Goal: Download file/media

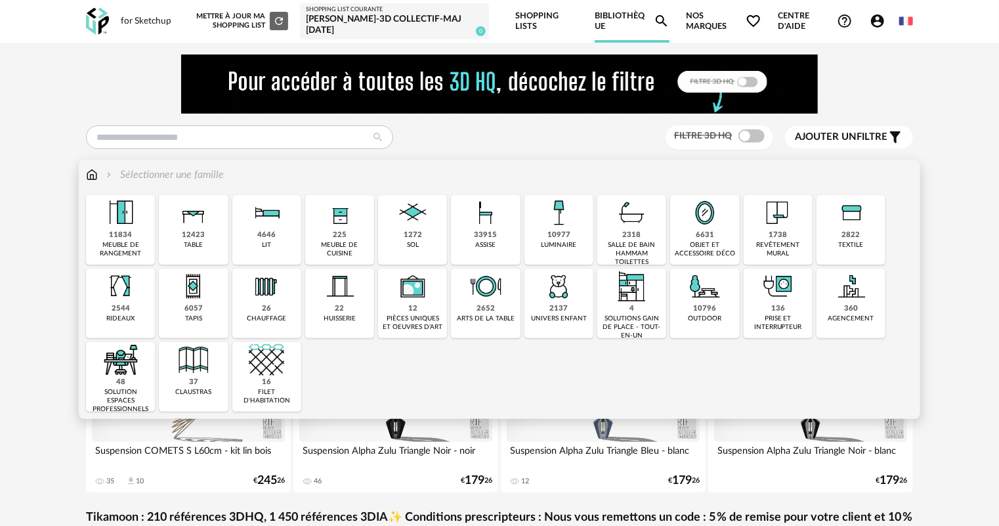
click at [492, 233] on div "33915" at bounding box center [485, 235] width 23 height 10
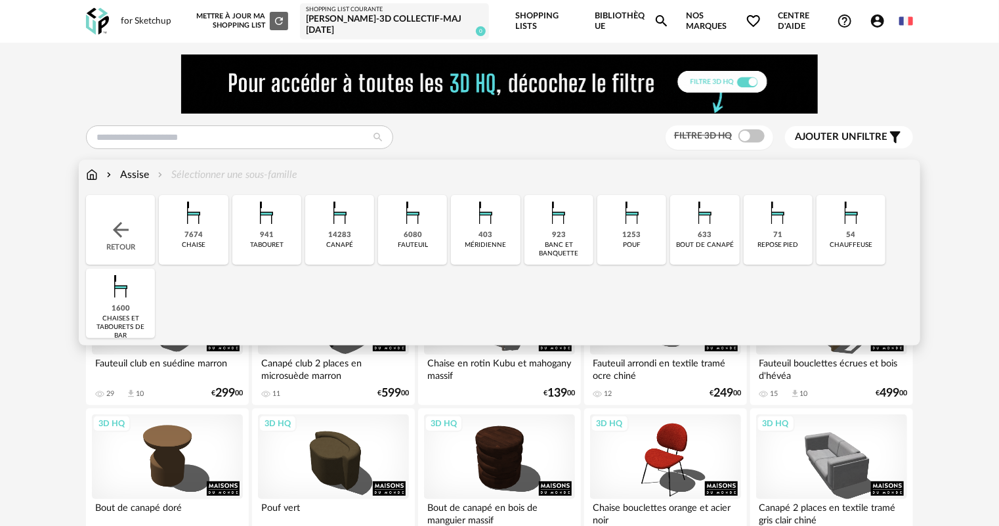
click at [347, 209] on img at bounding box center [339, 212] width 35 height 35
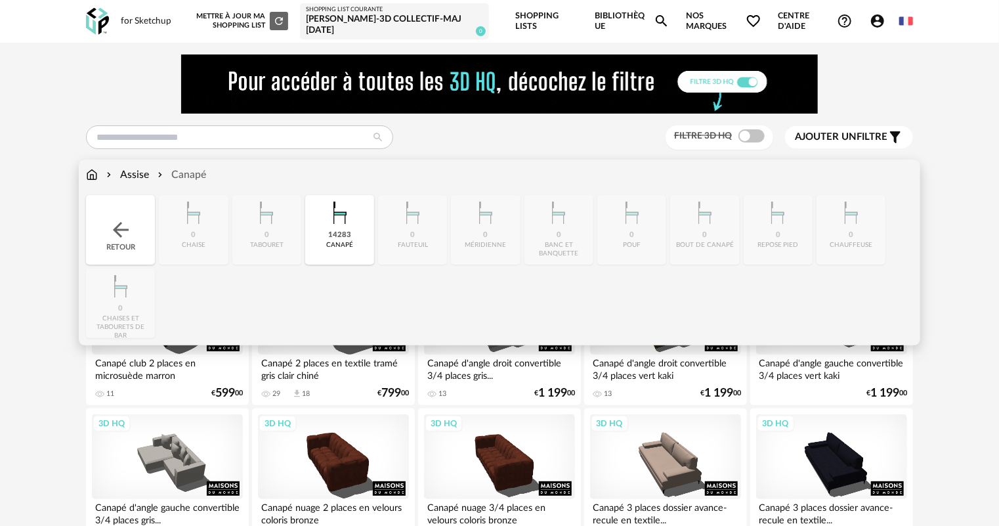
click at [335, 233] on div "14283" at bounding box center [339, 235] width 23 height 10
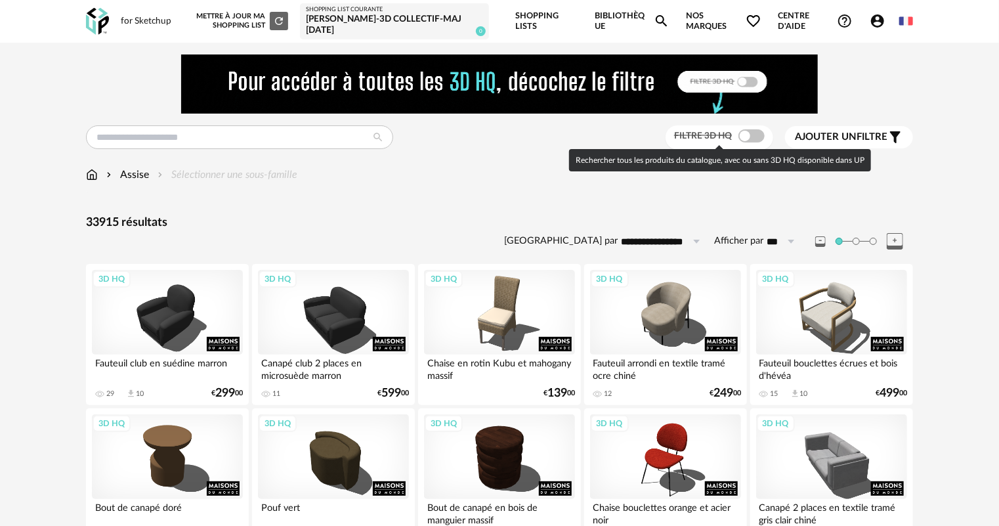
click at [740, 136] on span at bounding box center [751, 135] width 26 height 13
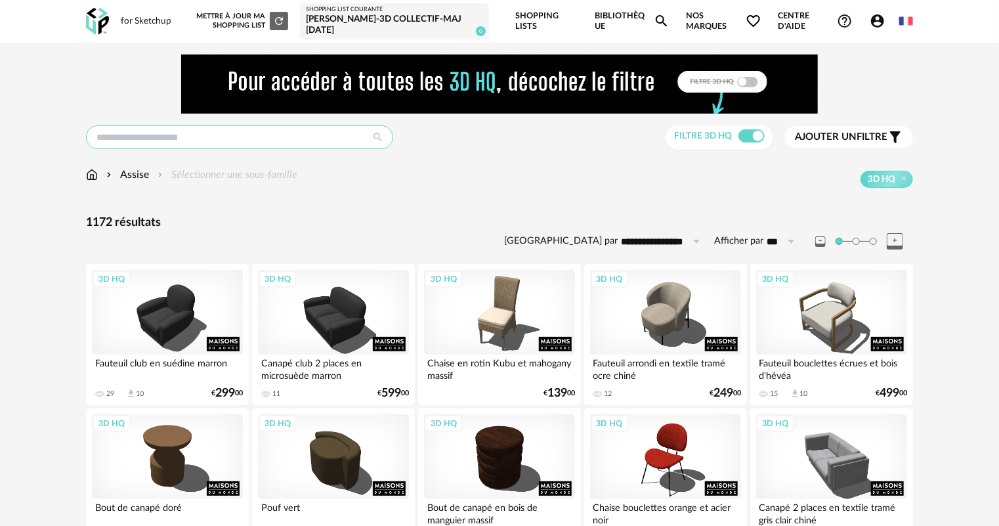
click at [329, 148] on input "text" at bounding box center [239, 137] width 307 height 24
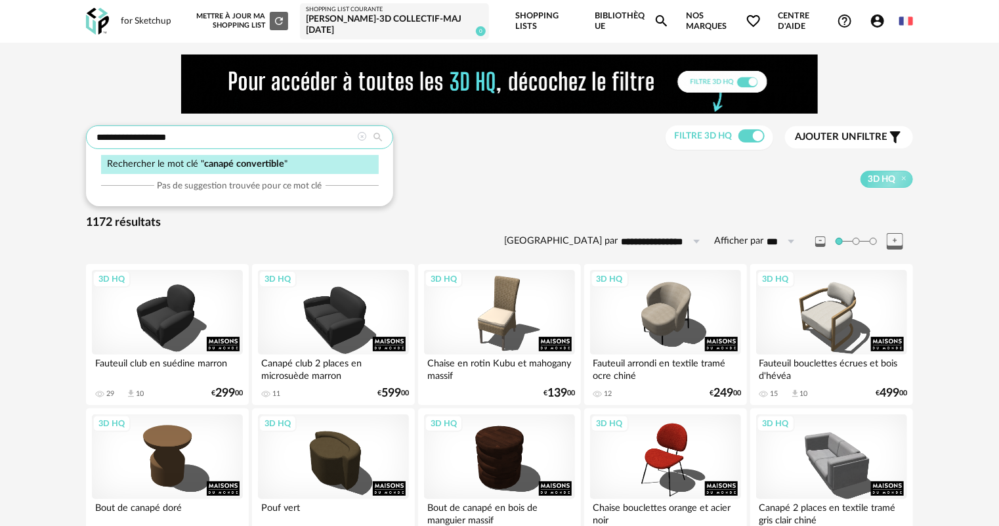
type input "**********"
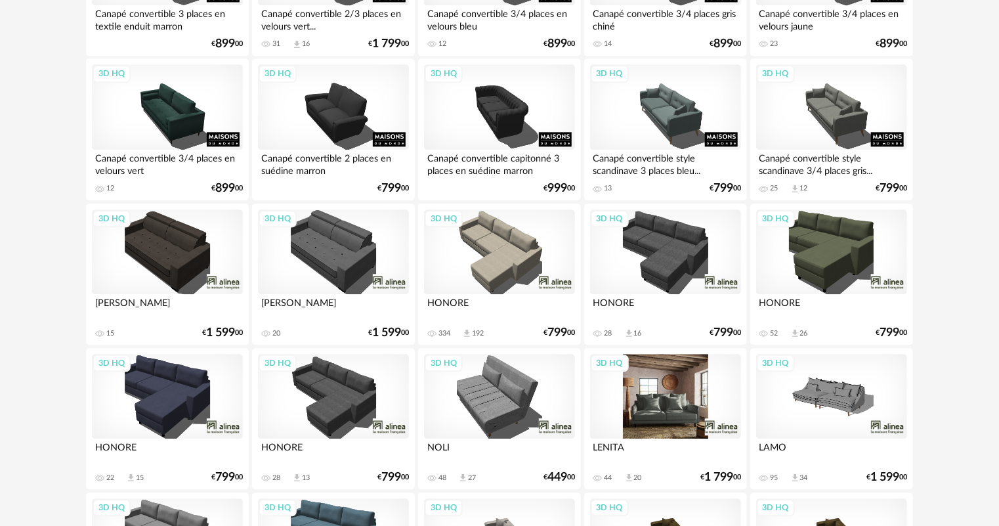
scroll to position [1137, 0]
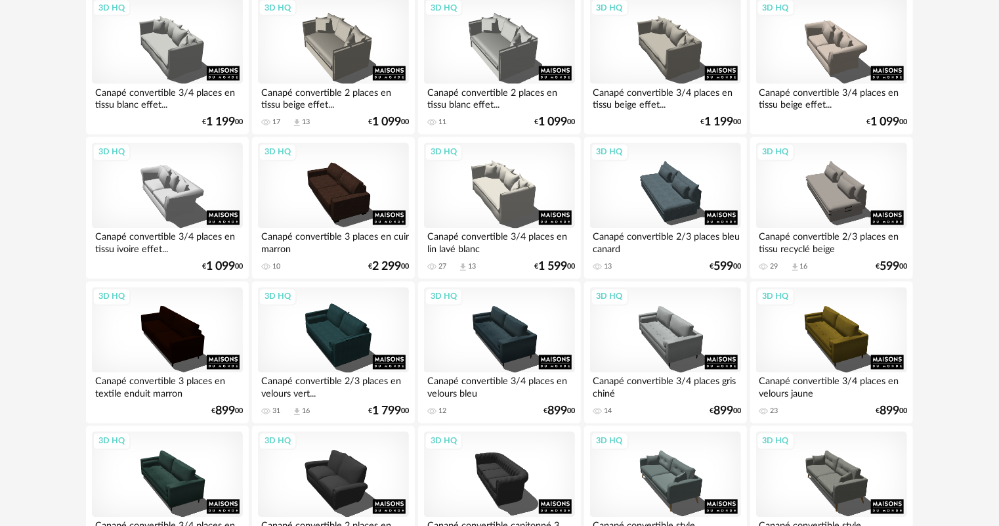
click at [87, 55] on div "3D HQ Canapé convertible 3/4 places en tissu blanc effet... 9 Download icon 2 €…" at bounding box center [167, 64] width 163 height 142
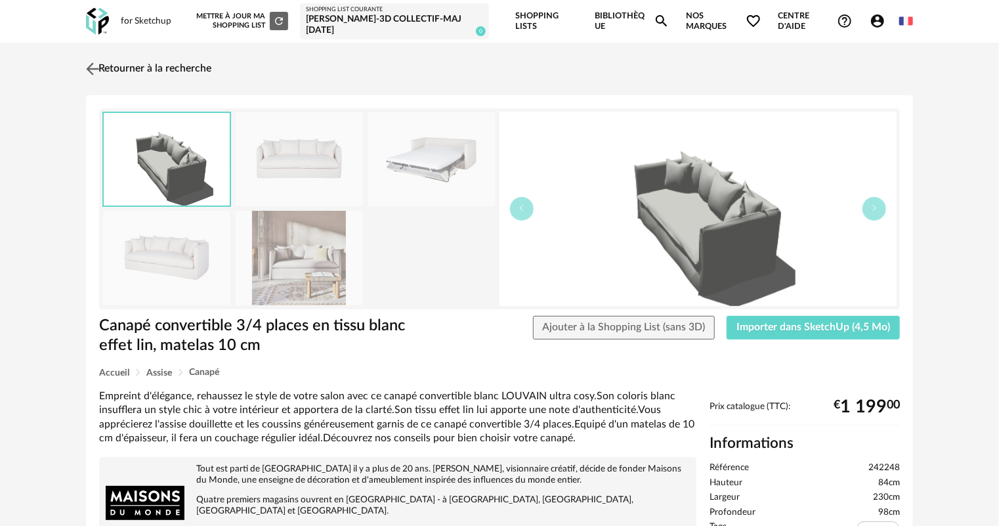
click at [121, 72] on link "Retourner à la recherche" at bounding box center [147, 68] width 129 height 29
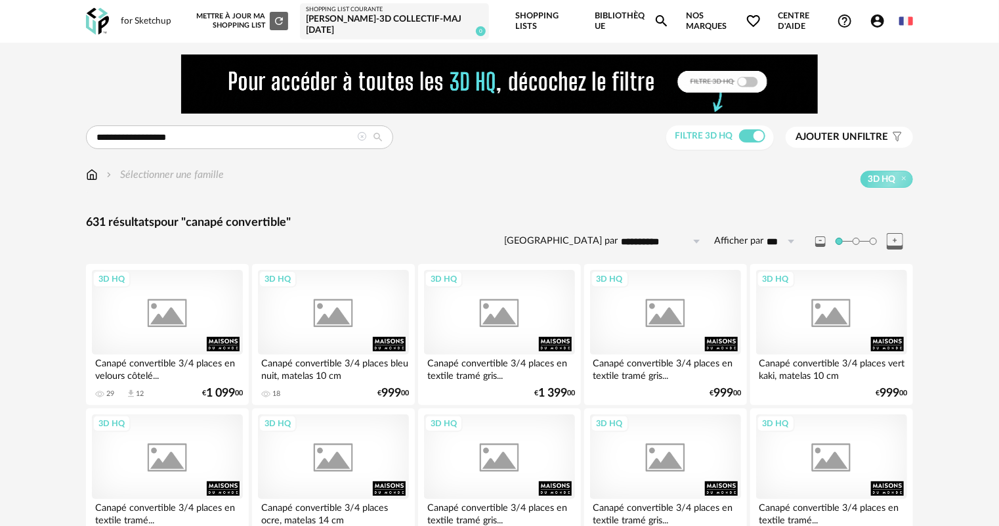
scroll to position [1137, 0]
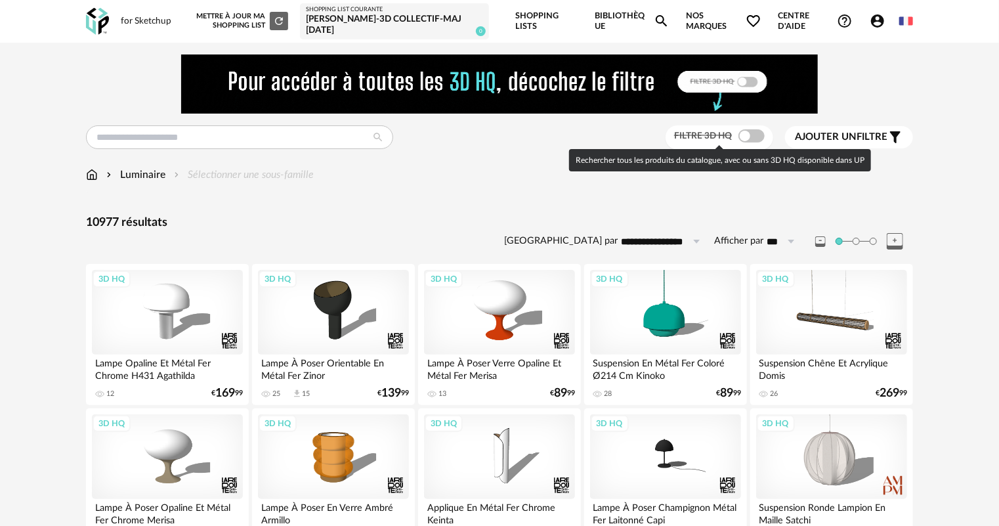
click at [753, 134] on span at bounding box center [751, 135] width 26 height 13
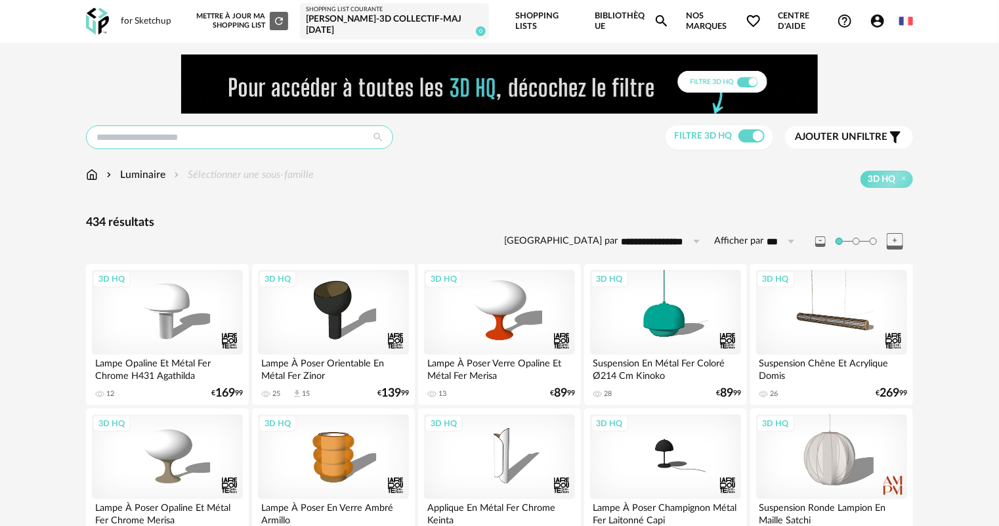
click at [184, 147] on input "text" at bounding box center [239, 137] width 307 height 24
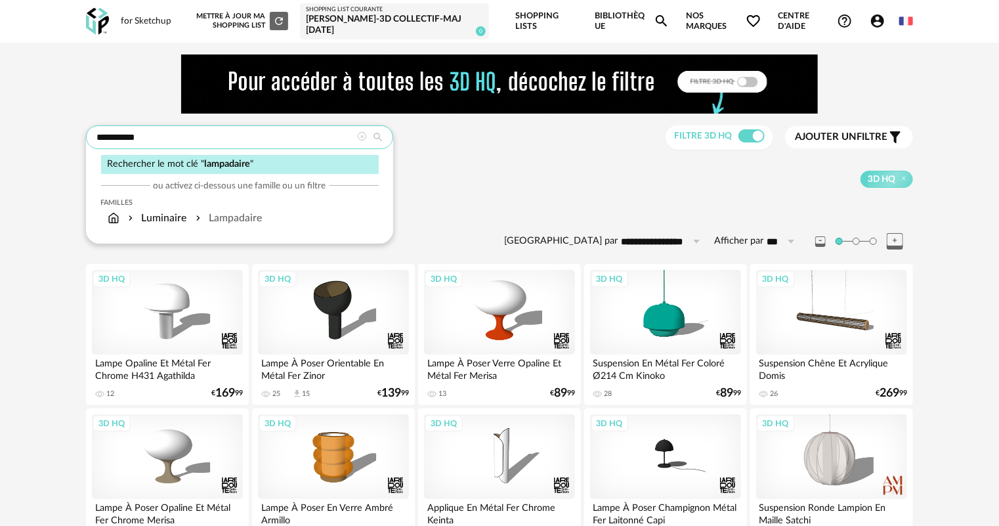
type input "**********"
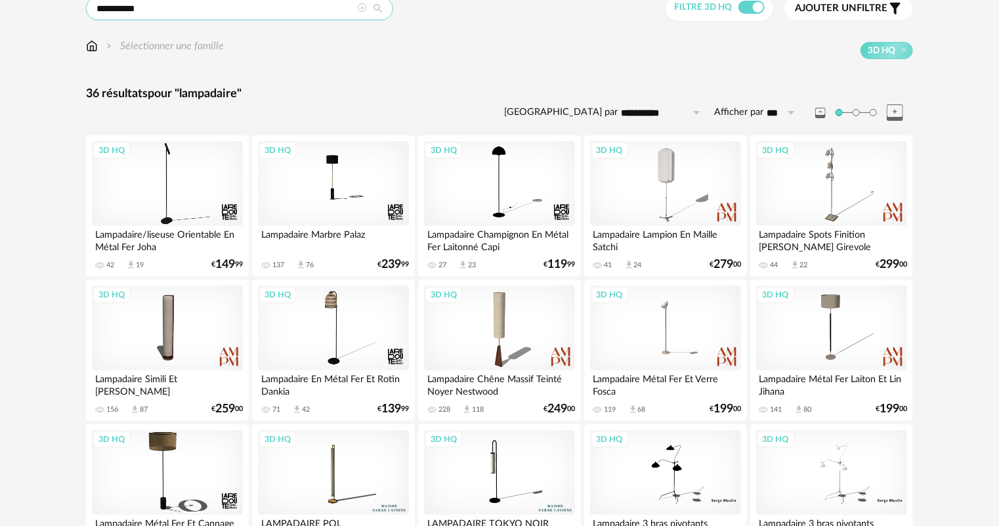
scroll to position [122, 0]
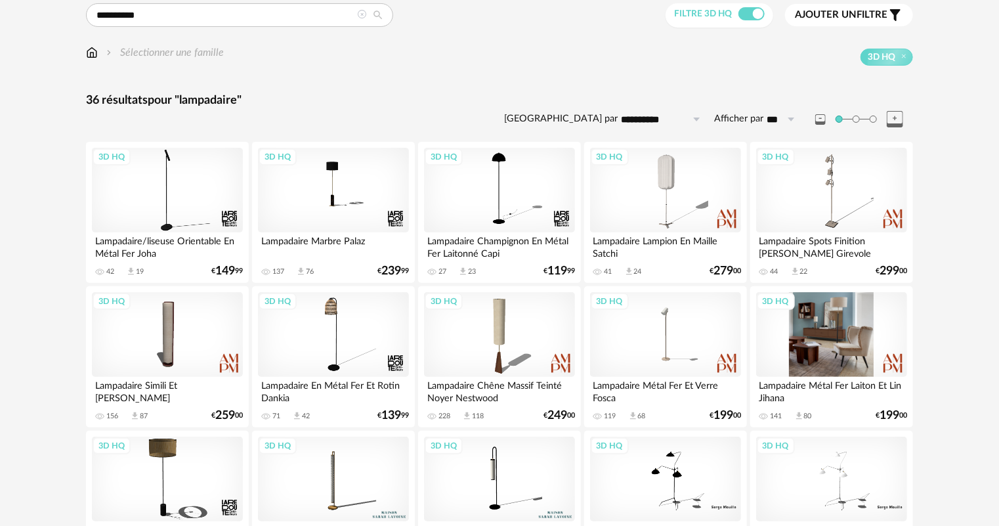
click at [847, 317] on div "3D HQ" at bounding box center [831, 334] width 151 height 85
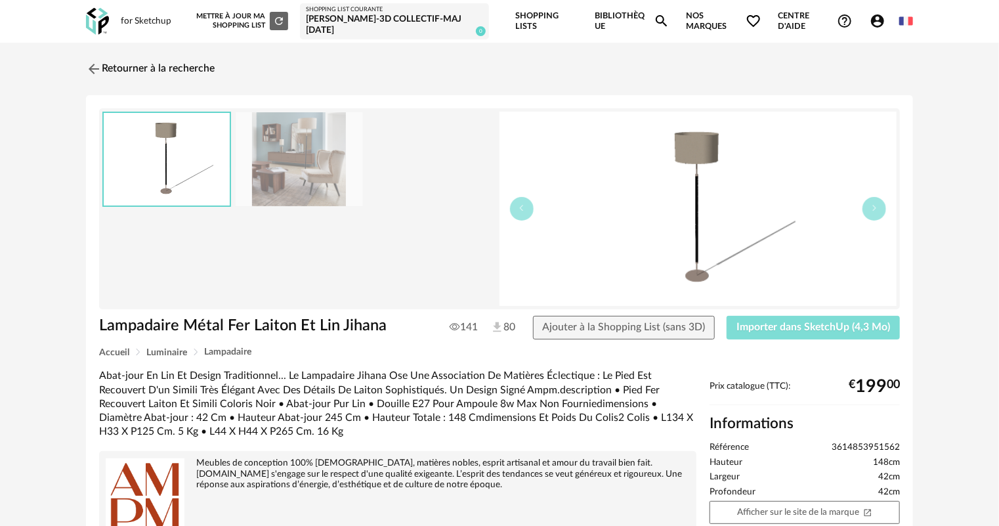
click at [822, 320] on button "Importer dans SketchUp (4,3 Mo)" at bounding box center [812, 328] width 173 height 24
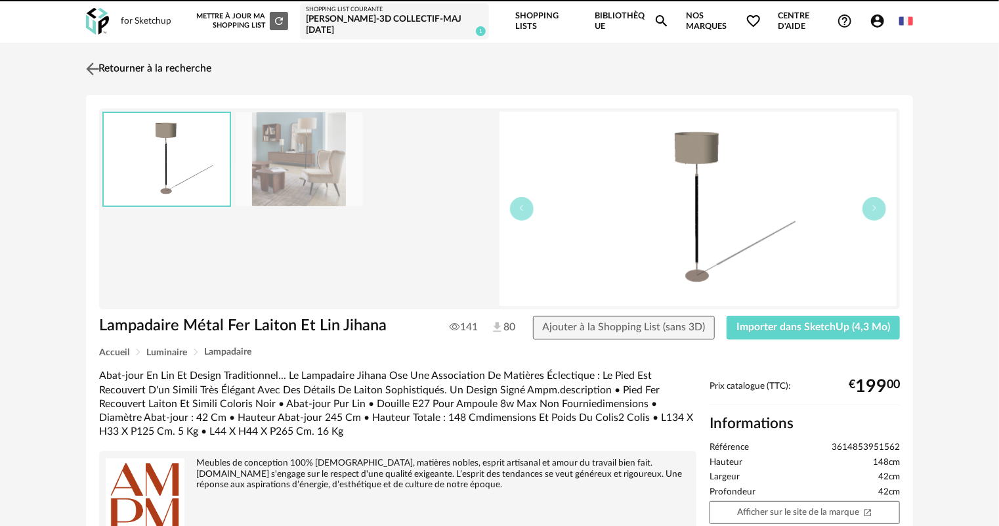
click at [131, 69] on link "Retourner à la recherche" at bounding box center [147, 68] width 129 height 29
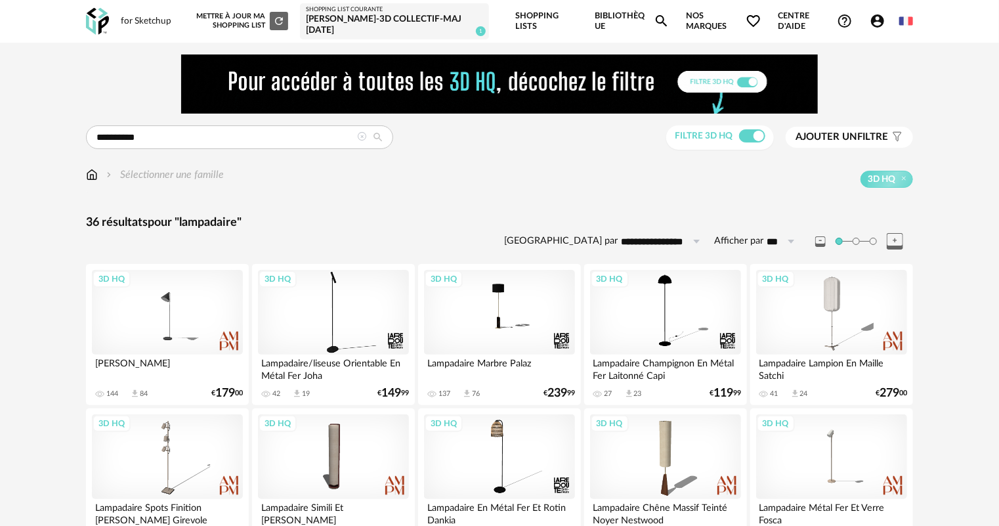
click at [95, 175] on img at bounding box center [92, 174] width 12 height 15
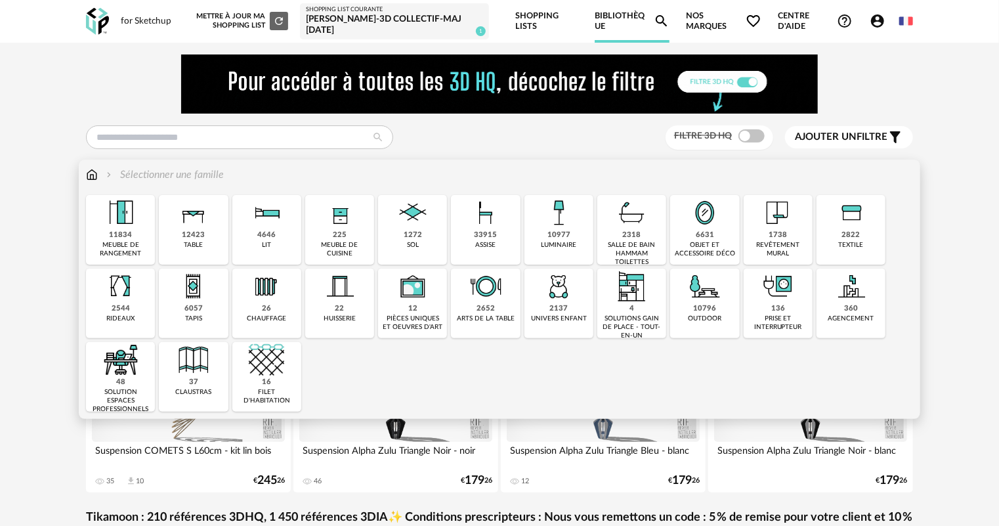
click at [702, 242] on div "objet et accessoire déco" at bounding box center [704, 249] width 61 height 17
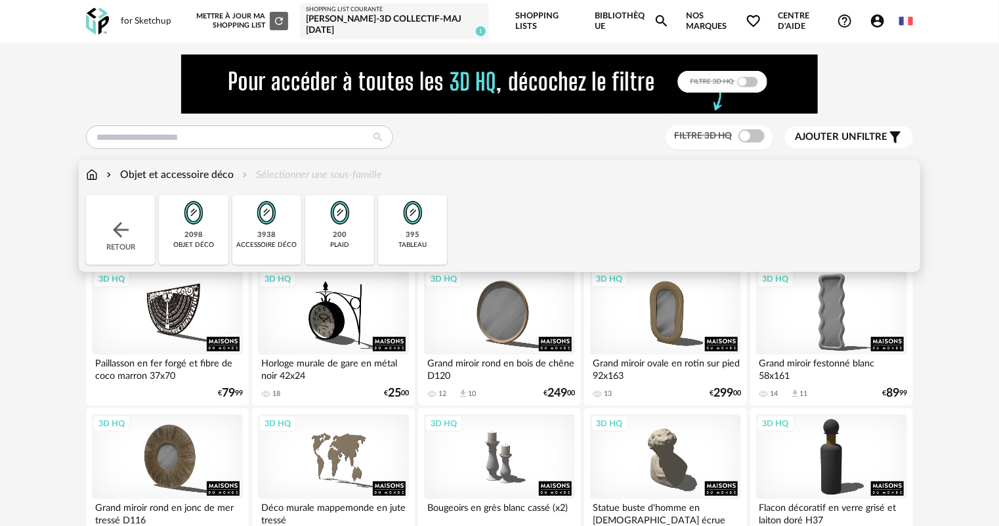
click at [420, 223] on img at bounding box center [412, 212] width 35 height 35
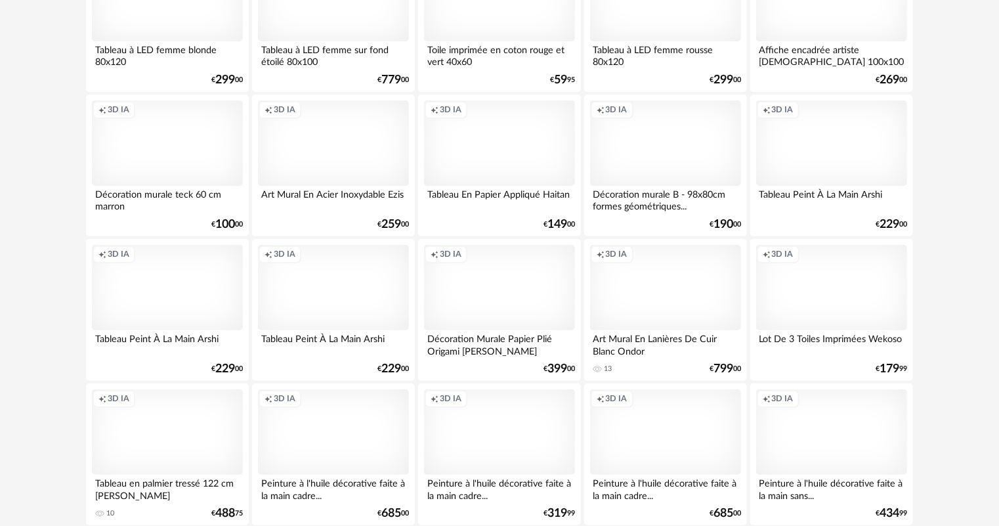
scroll to position [2712, 0]
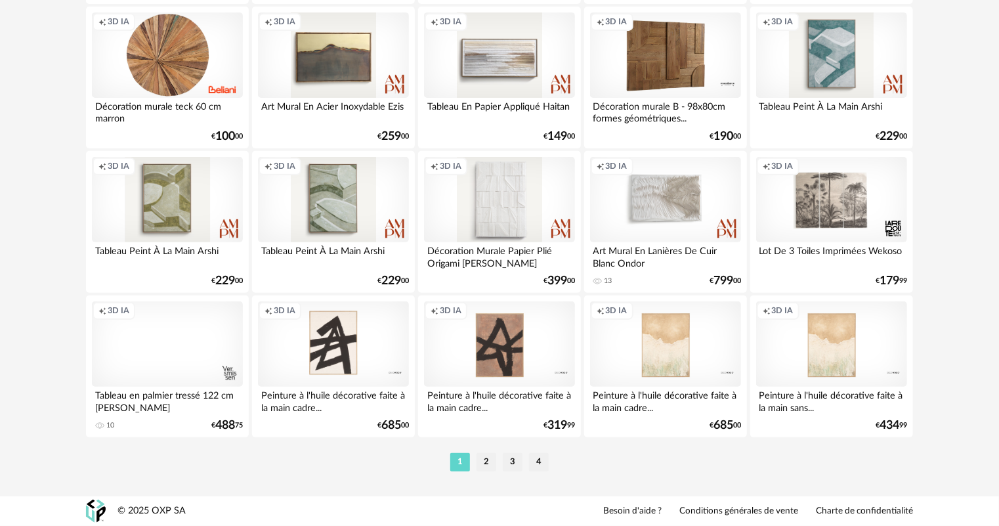
click at [488, 459] on li "2" at bounding box center [486, 462] width 20 height 18
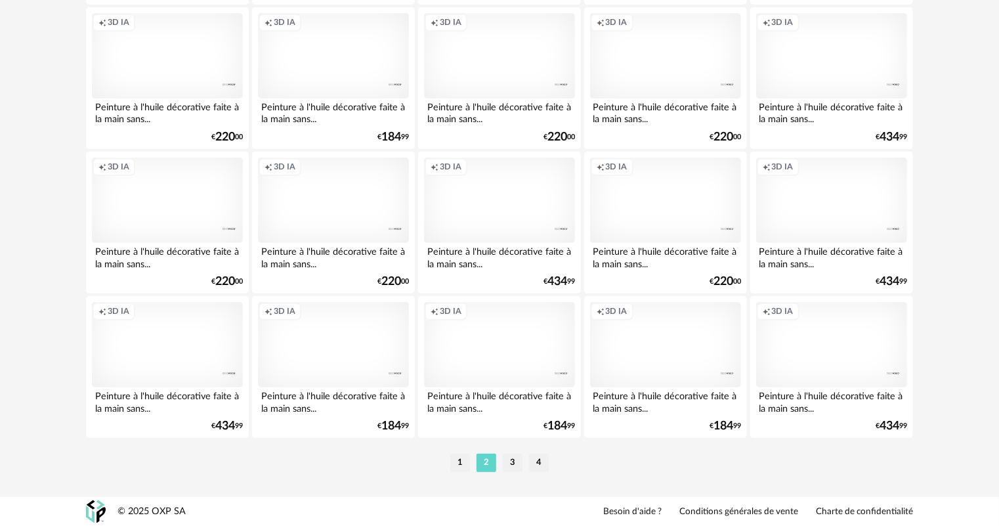
scroll to position [2712, 0]
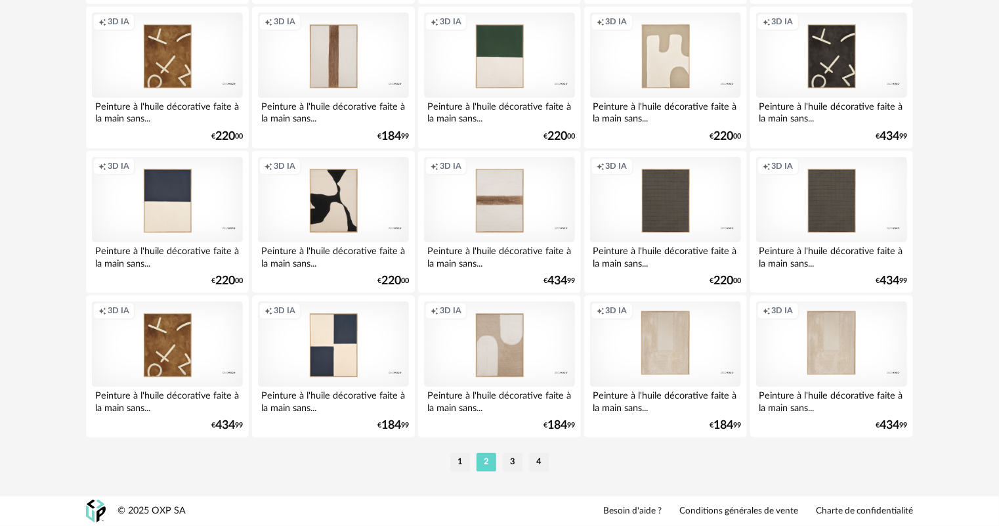
click at [514, 463] on li "3" at bounding box center [513, 462] width 20 height 18
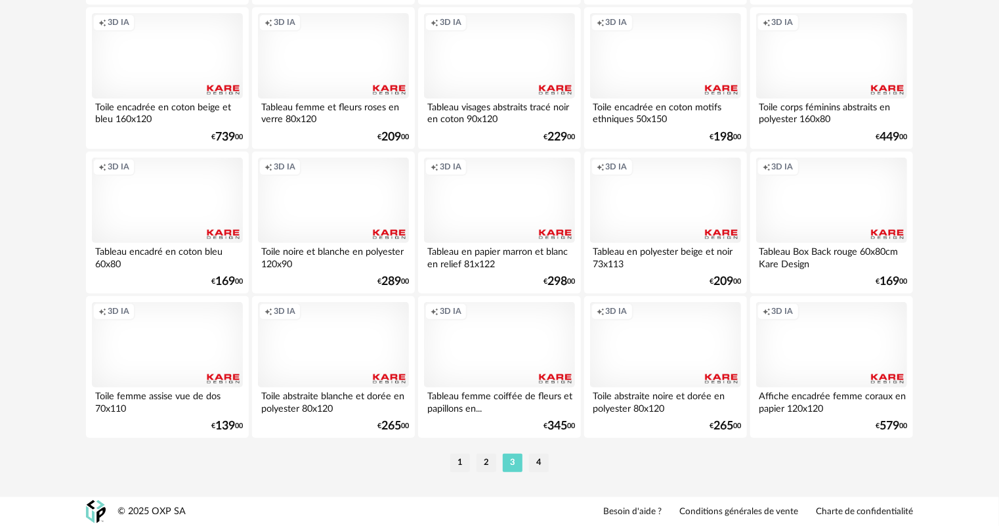
scroll to position [2712, 0]
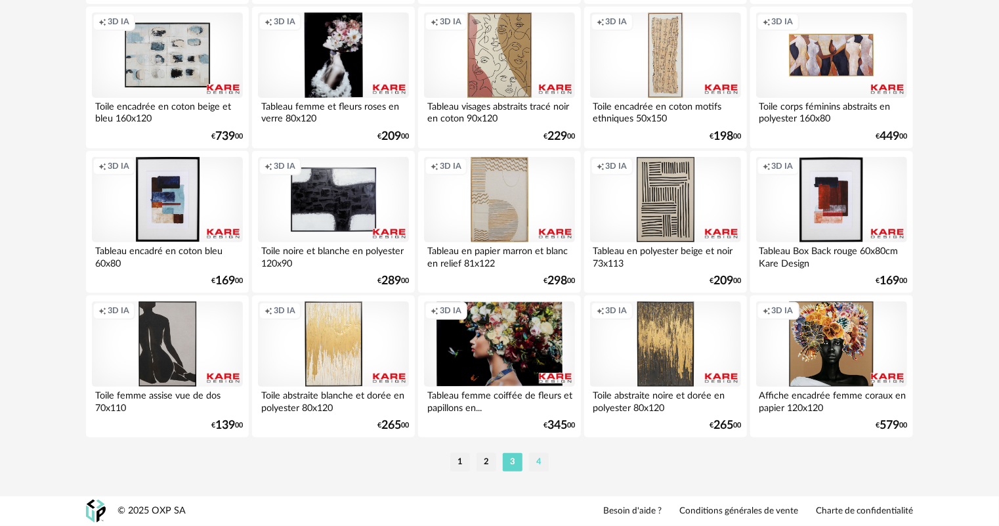
click at [545, 465] on li "4" at bounding box center [539, 462] width 20 height 18
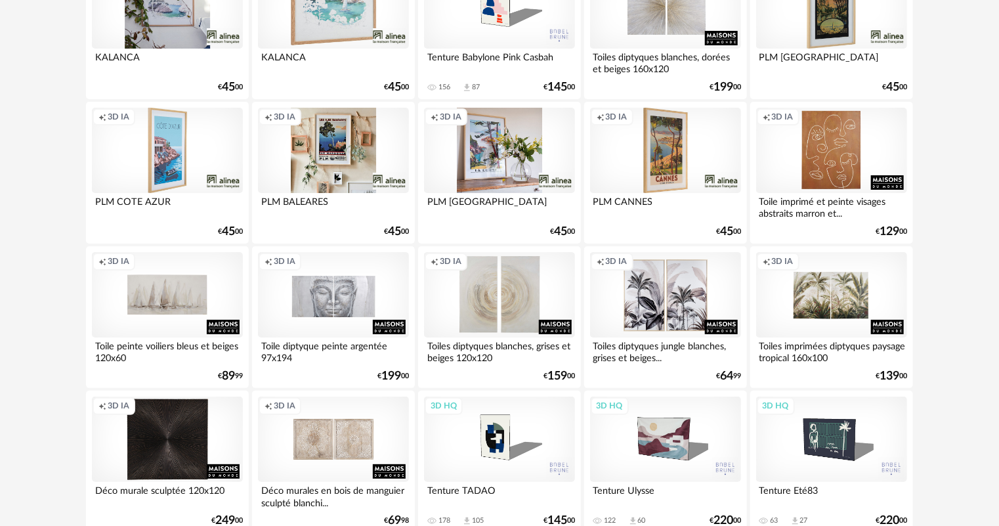
scroll to position [2568, 0]
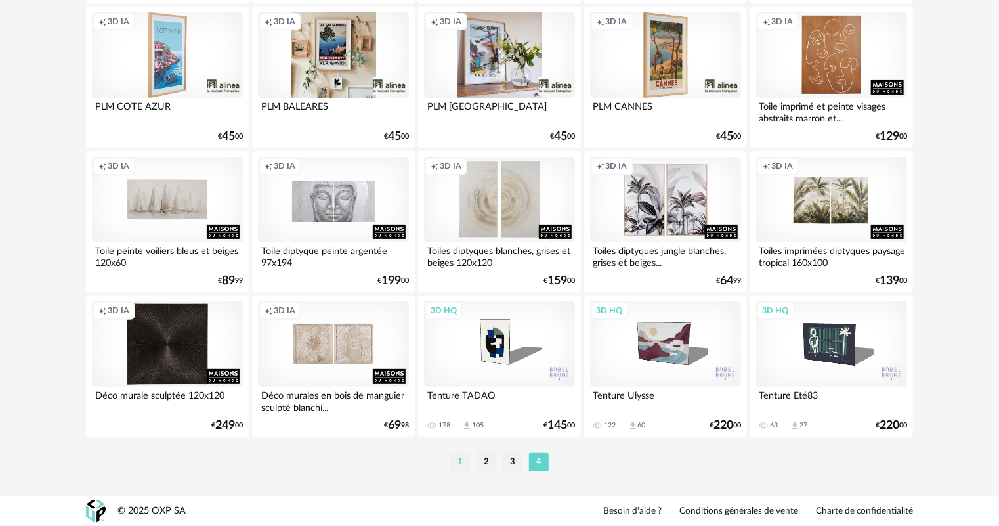
click at [460, 458] on li "1" at bounding box center [460, 462] width 20 height 18
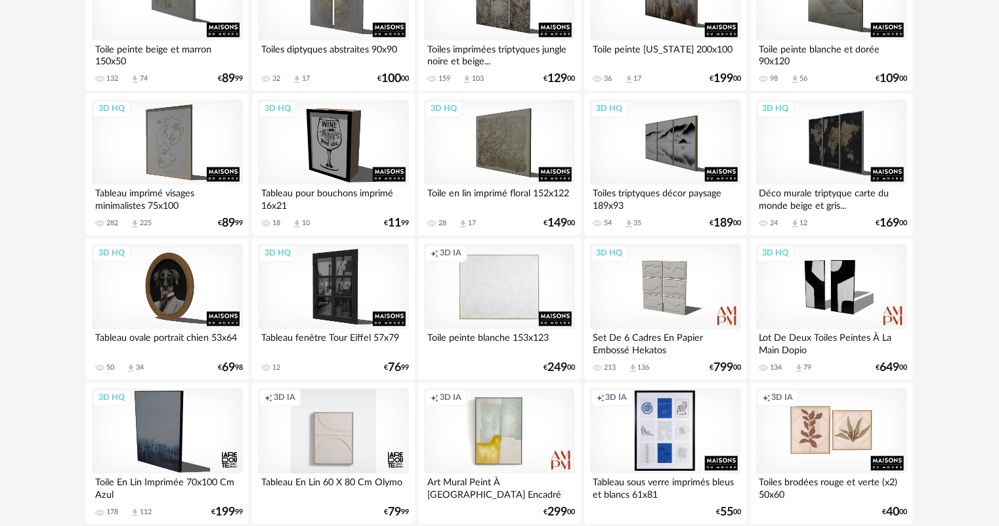
scroll to position [1365, 0]
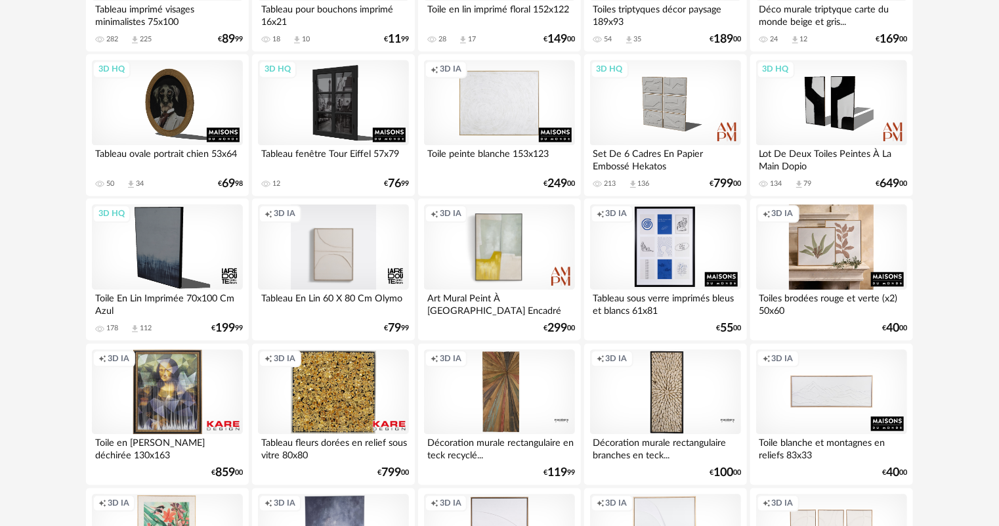
click at [835, 237] on div "Creation icon 3D IA" at bounding box center [831, 246] width 151 height 85
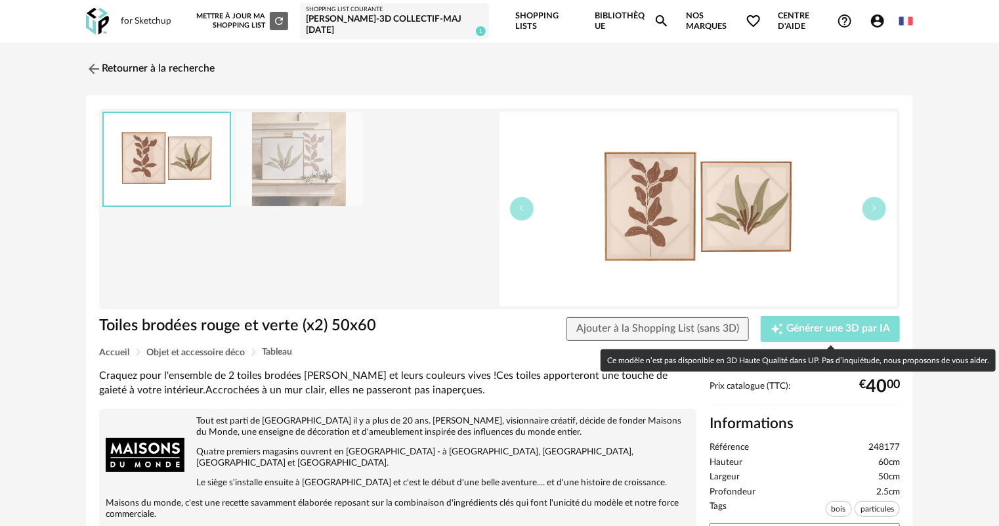
click at [802, 326] on span "Générer une 3D par IA" at bounding box center [838, 329] width 104 height 11
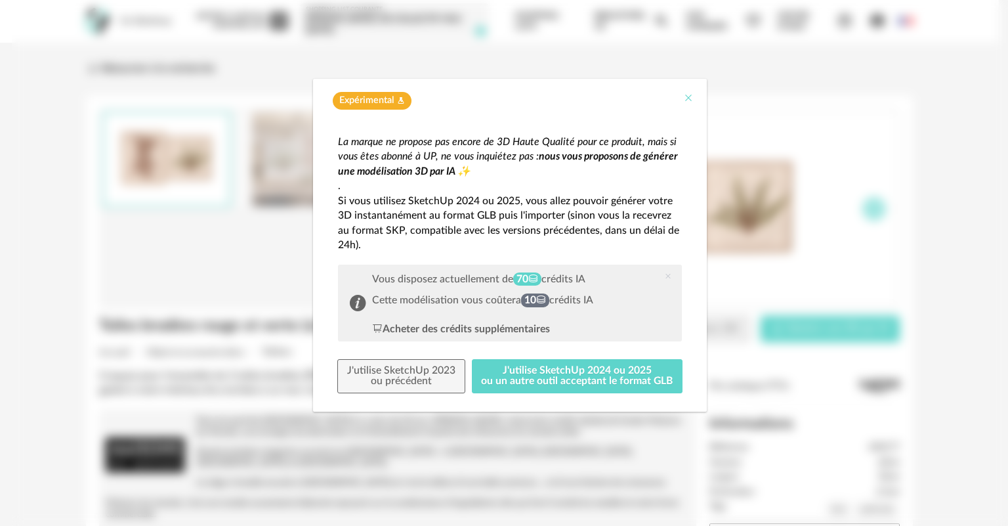
click at [690, 95] on icon "Close" at bounding box center [688, 98] width 11 height 11
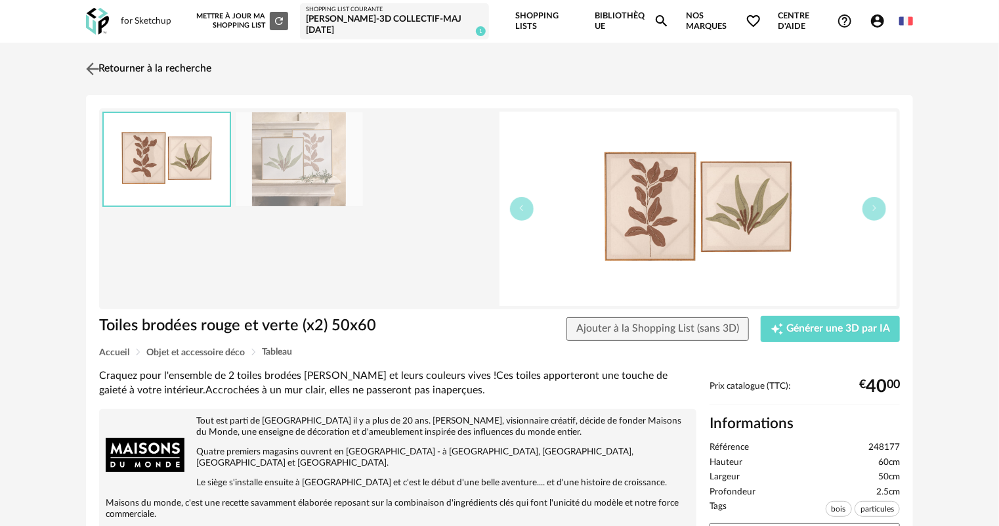
click at [106, 64] on link "Retourner à la recherche" at bounding box center [147, 68] width 129 height 29
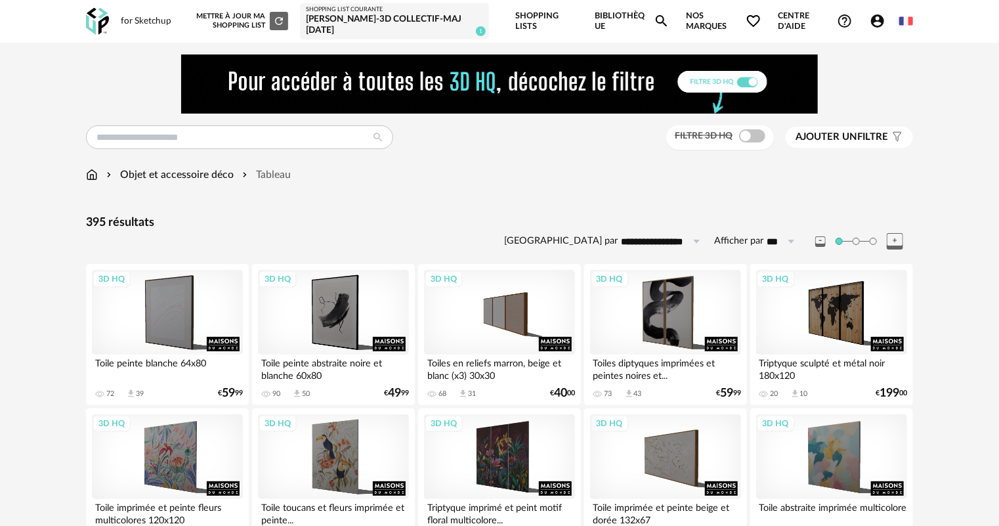
click at [749, 135] on span at bounding box center [752, 135] width 26 height 13
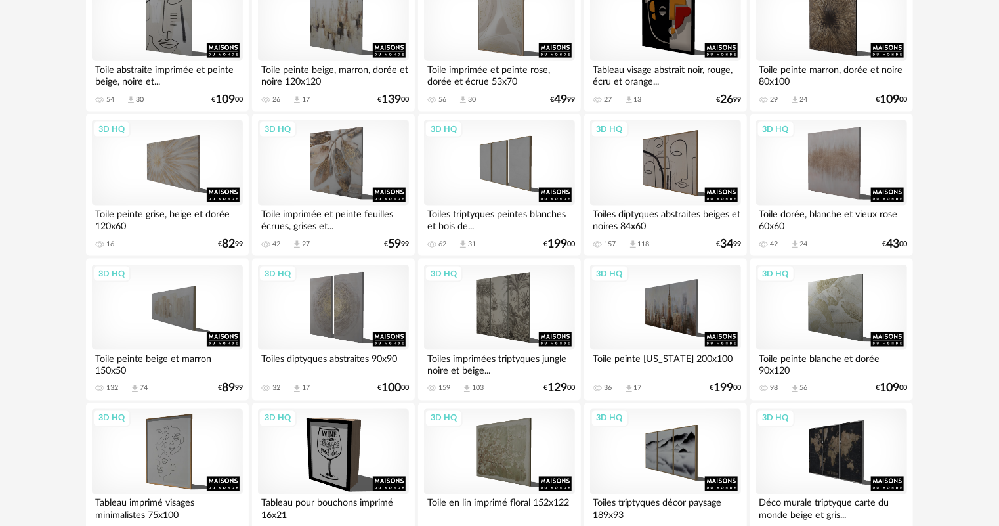
scroll to position [681, 0]
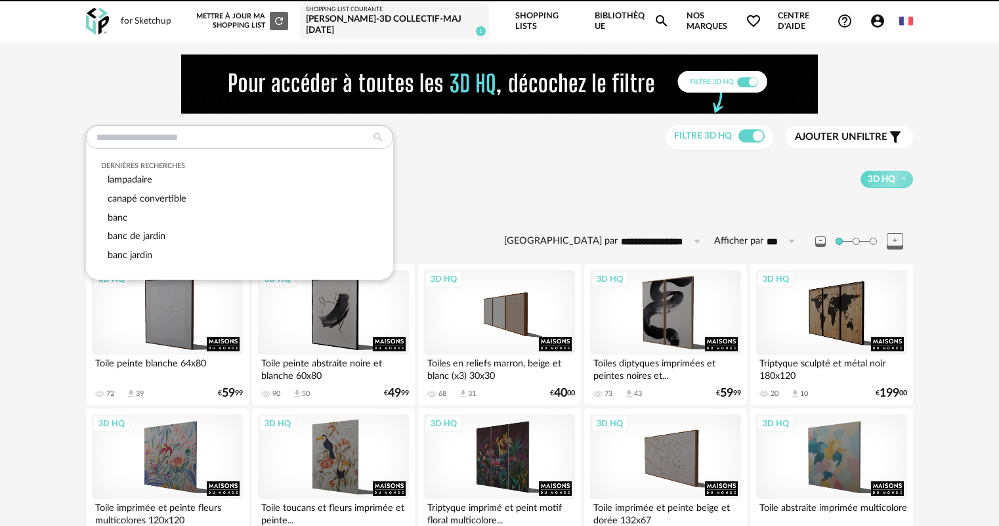
click at [135, 130] on input "text" at bounding box center [239, 137] width 307 height 24
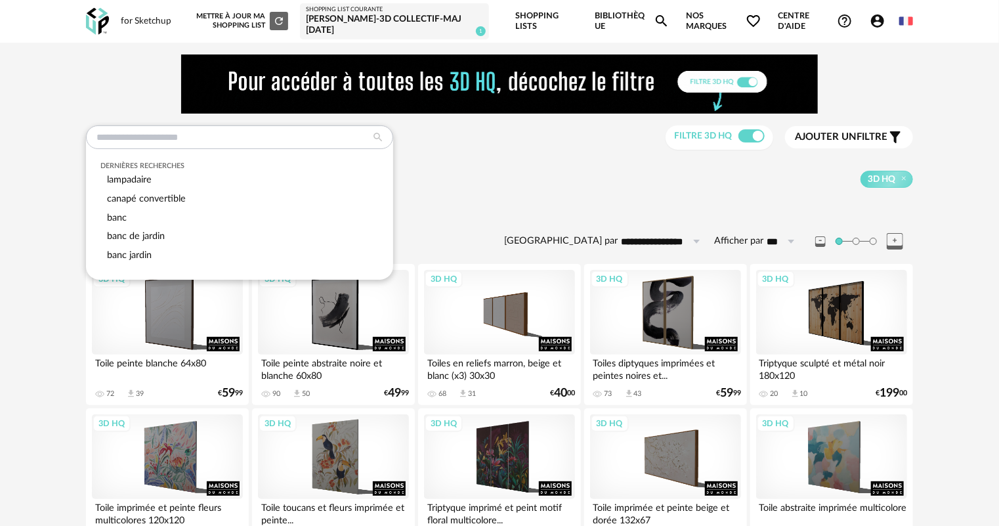
type input "*"
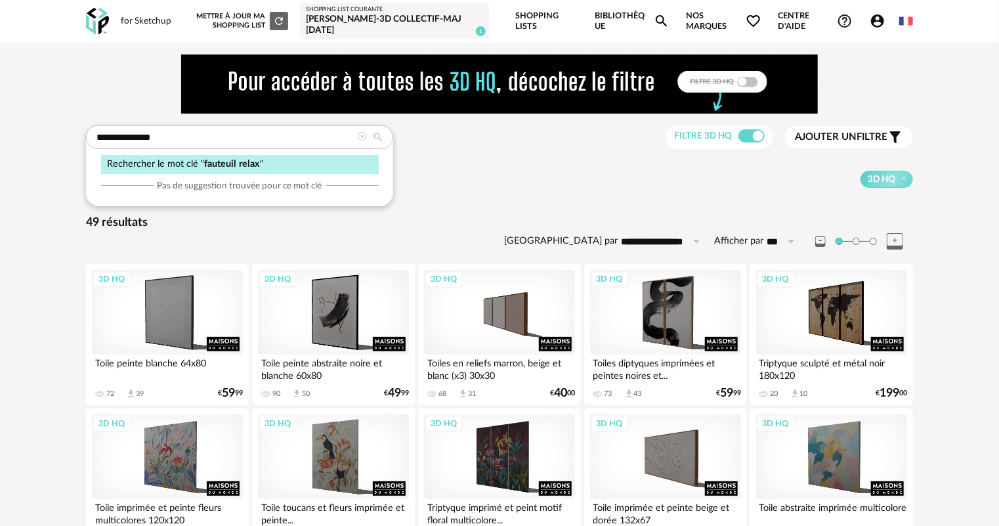
type input "**********"
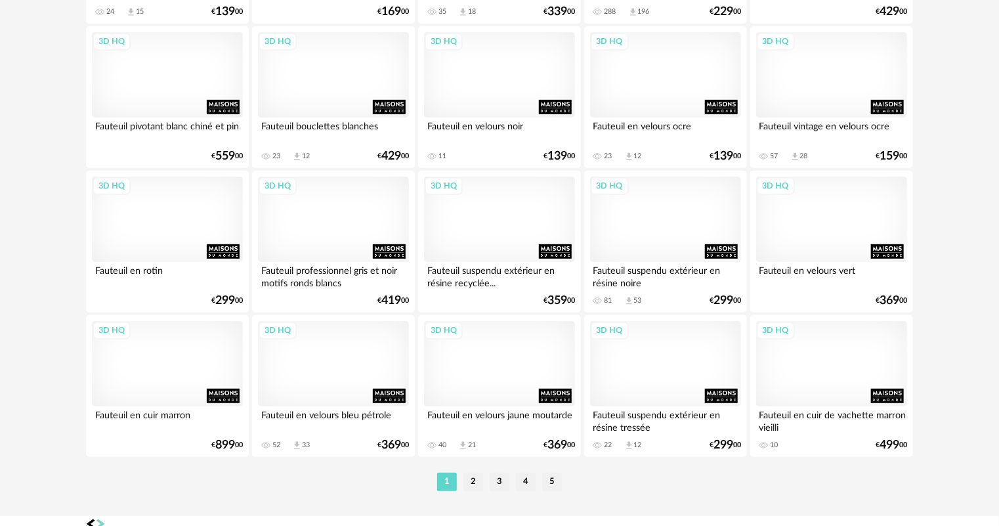
scroll to position [2712, 0]
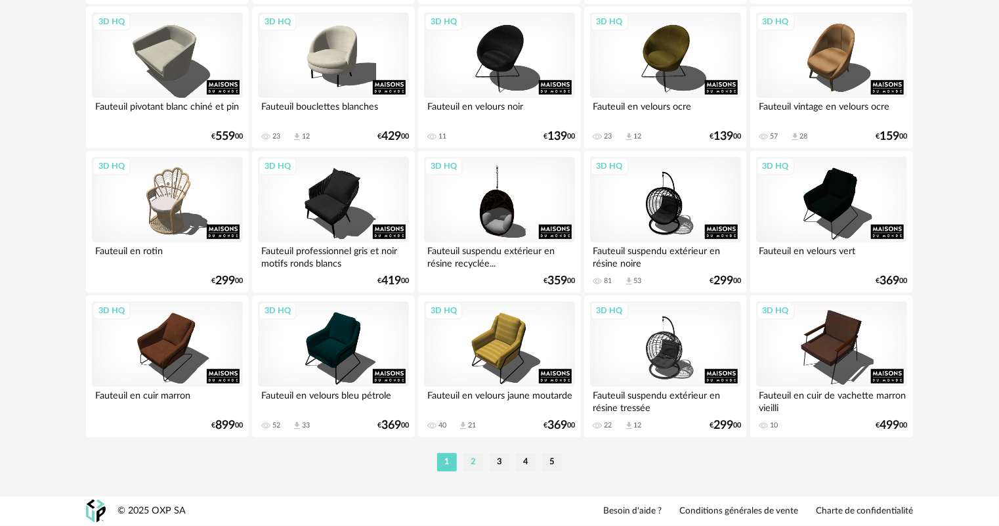
click at [473, 463] on li "2" at bounding box center [473, 462] width 20 height 18
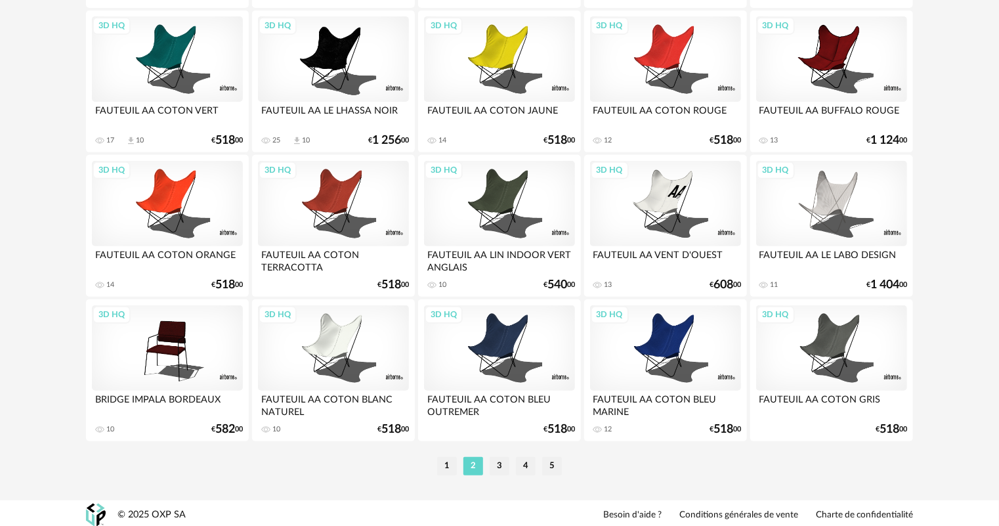
scroll to position [2712, 0]
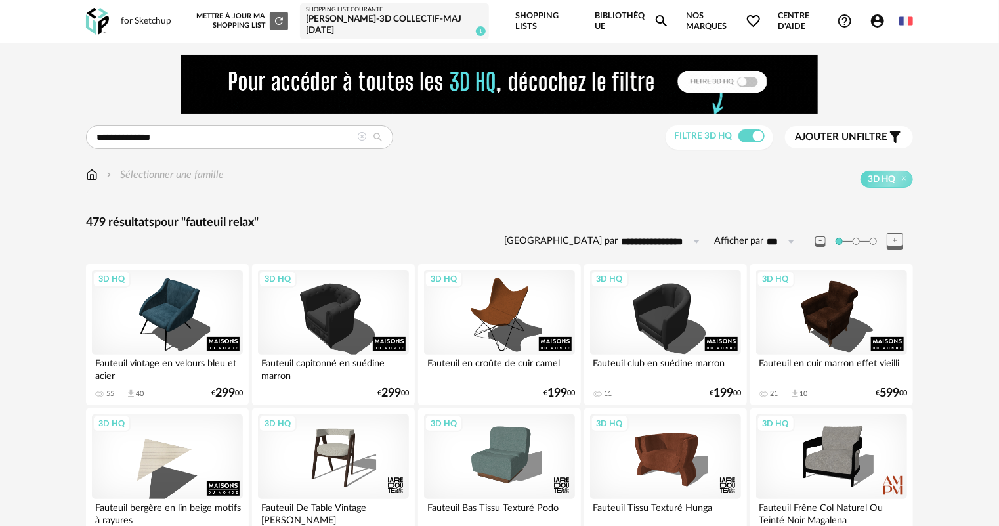
click at [362, 135] on icon at bounding box center [361, 136] width 9 height 9
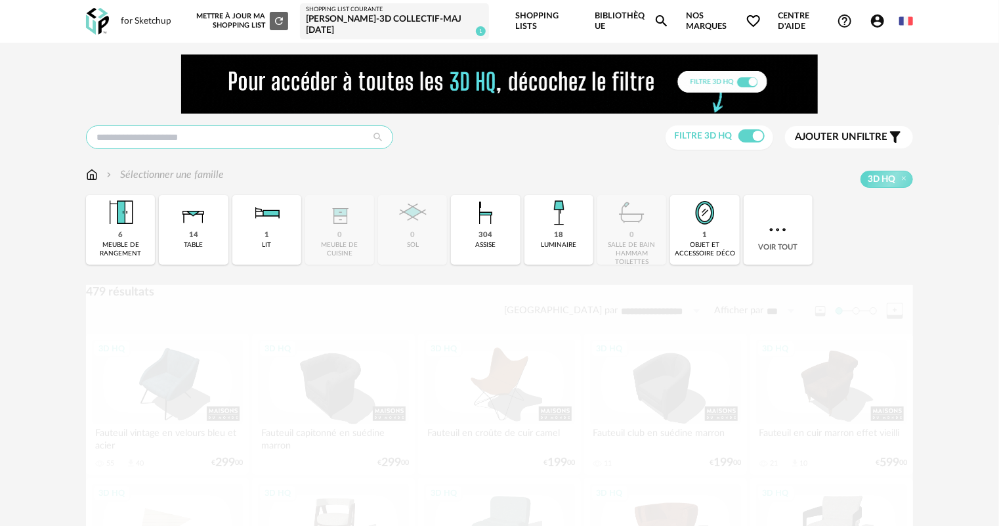
click at [257, 138] on input "text" at bounding box center [239, 137] width 307 height 24
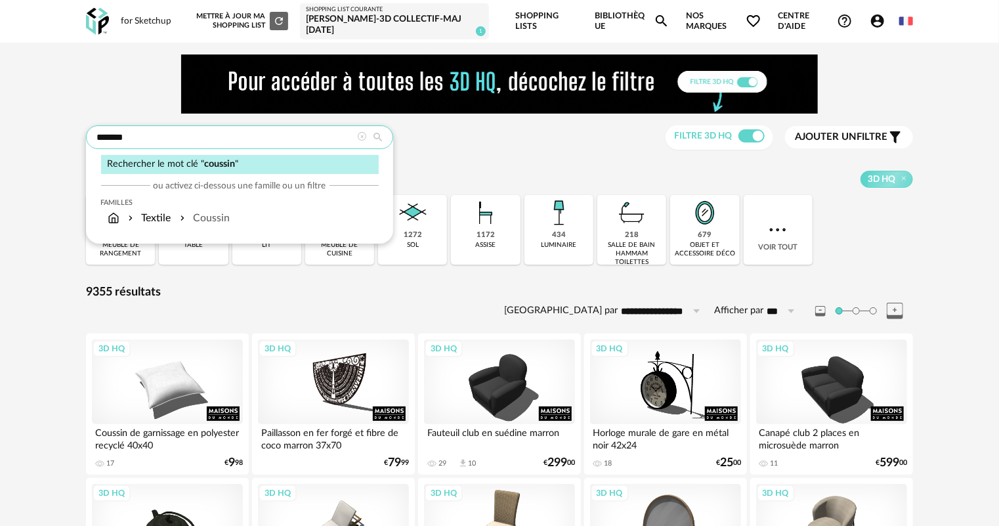
type input "*******"
type input "**********"
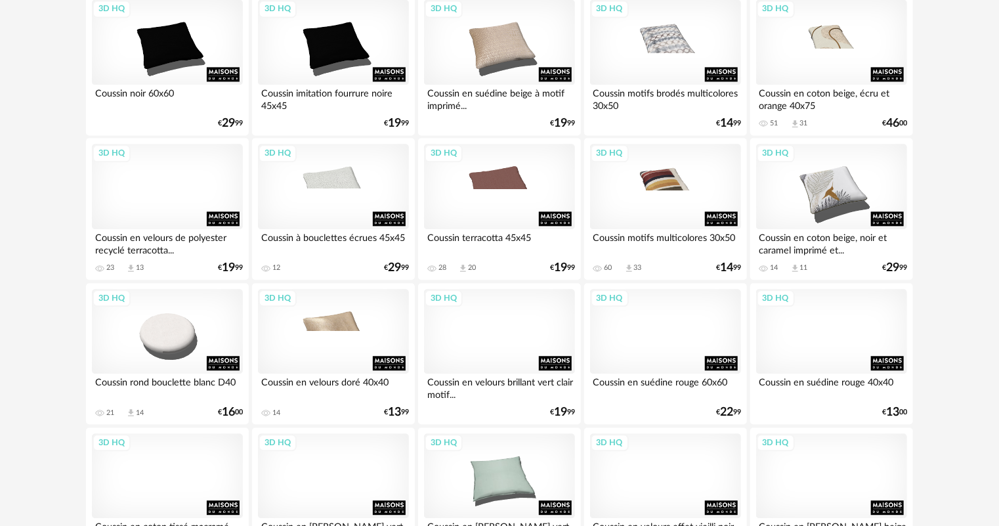
scroll to position [1418, 0]
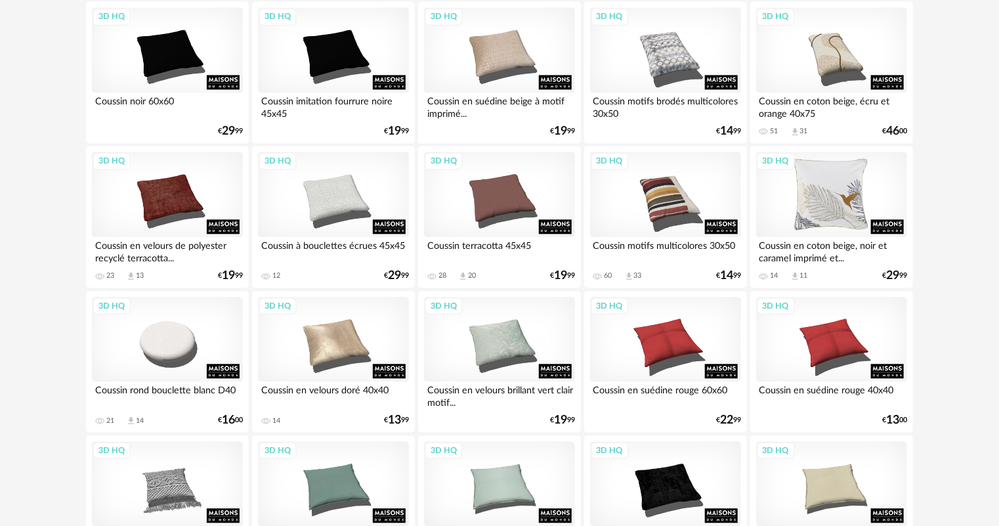
click at [824, 196] on div "3D HQ" at bounding box center [831, 194] width 151 height 85
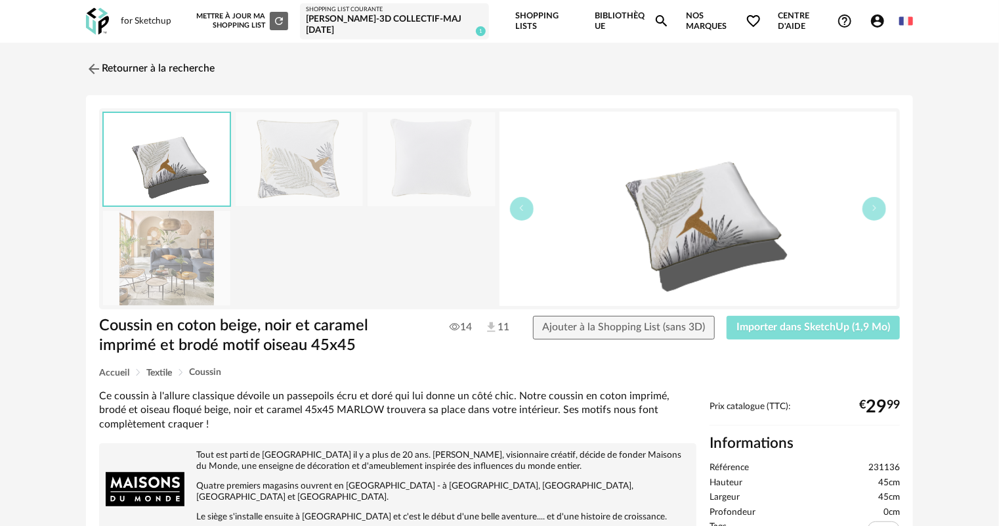
click at [798, 324] on span "Importer dans SketchUp (1,9 Mo)" at bounding box center [813, 327] width 154 height 11
click at [113, 65] on link "Retourner à la recherche" at bounding box center [147, 68] width 129 height 29
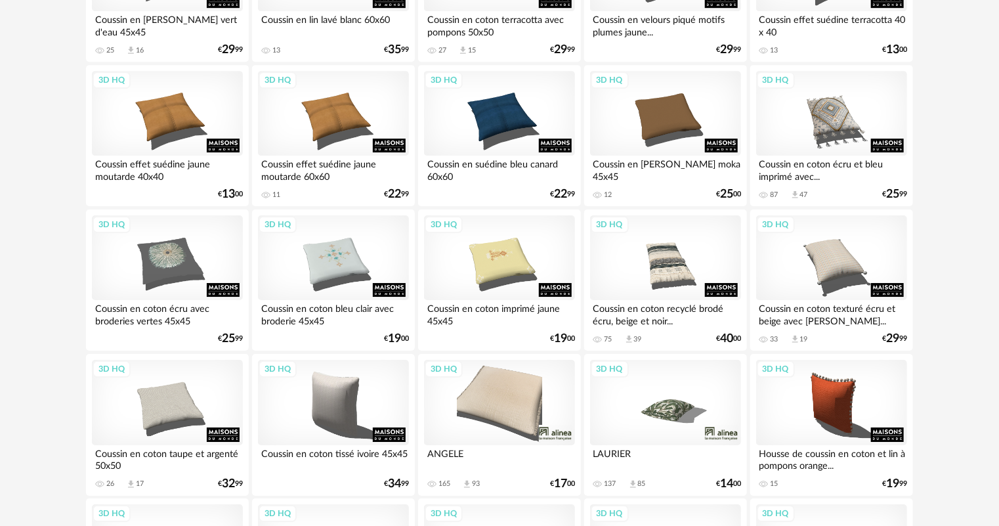
scroll to position [2100, 0]
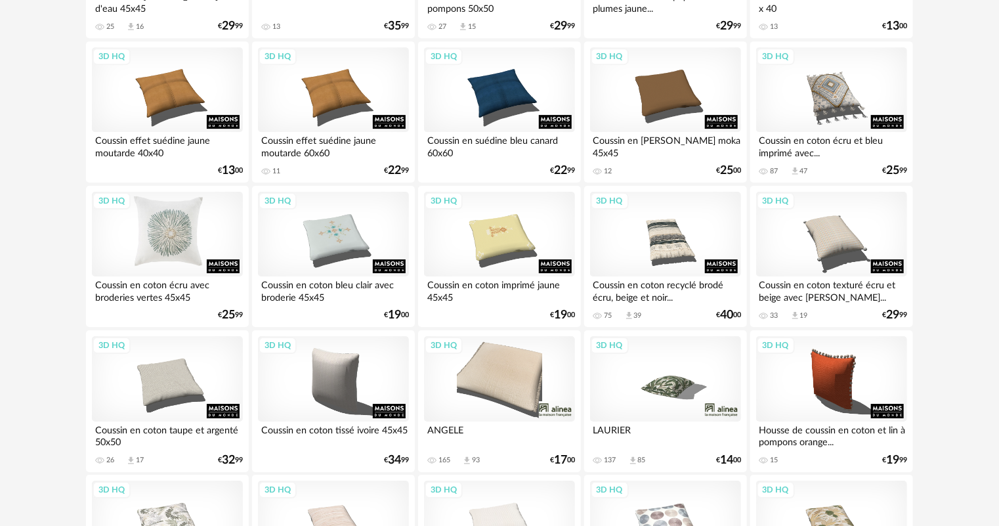
drag, startPoint x: 175, startPoint y: 250, endPoint x: 185, endPoint y: 254, distance: 10.6
click at [176, 250] on div "3D HQ" at bounding box center [167, 234] width 151 height 85
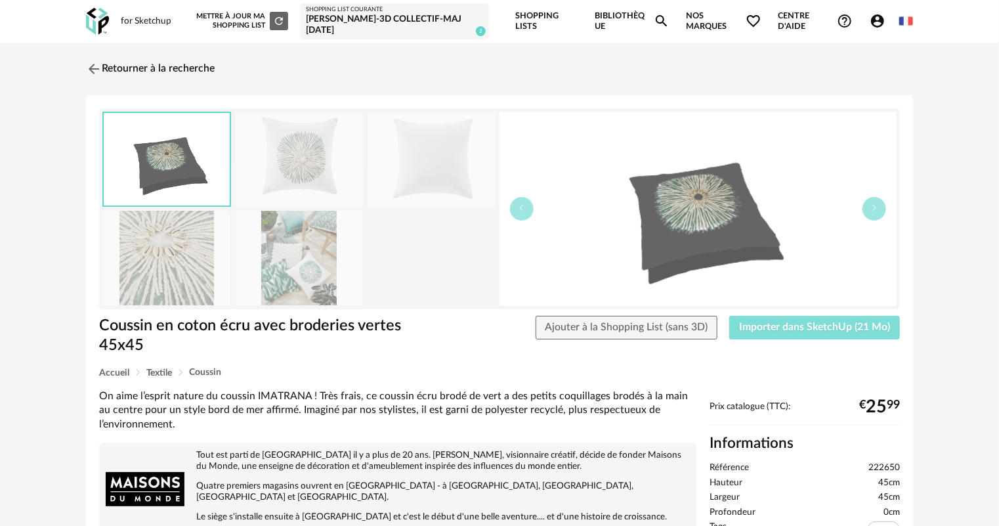
click at [797, 331] on span "Importer dans SketchUp (21 Mo)" at bounding box center [814, 327] width 151 height 11
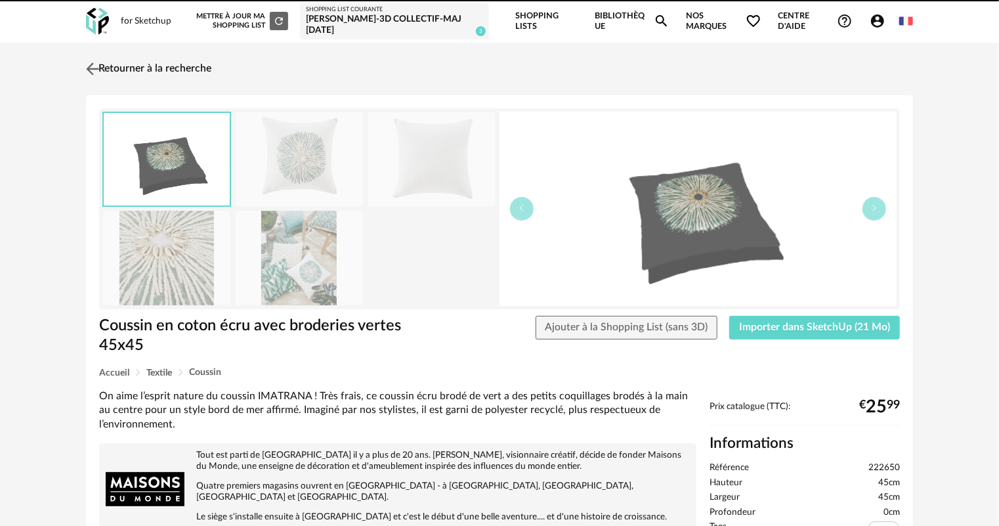
click at [113, 70] on link "Retourner à la recherche" at bounding box center [147, 68] width 129 height 29
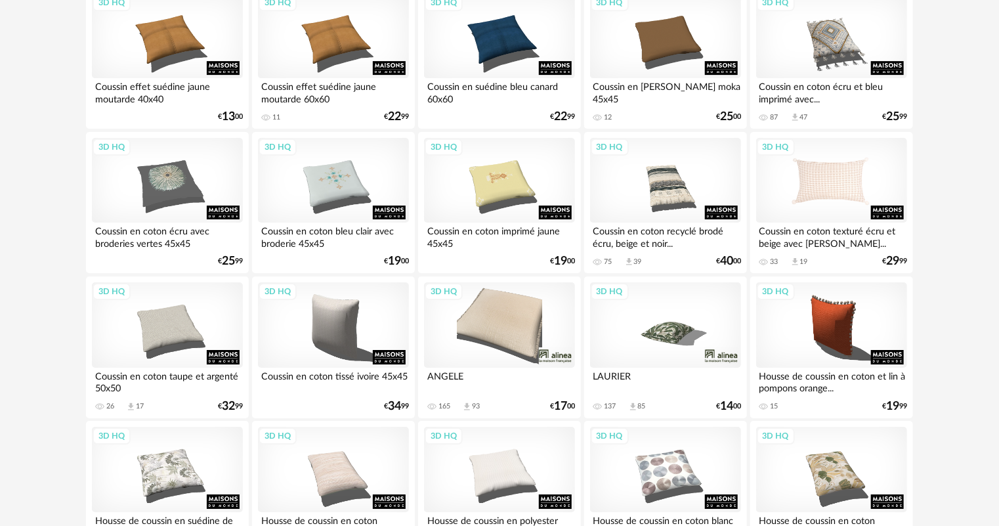
scroll to position [2310, 0]
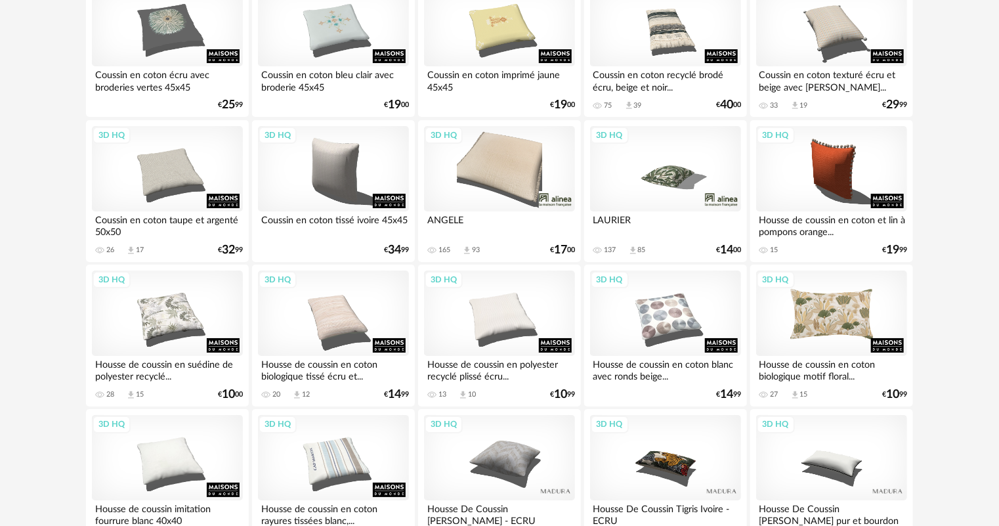
drag, startPoint x: 830, startPoint y: 312, endPoint x: 819, endPoint y: 312, distance: 10.5
click at [830, 312] on div "3D HQ" at bounding box center [831, 312] width 151 height 85
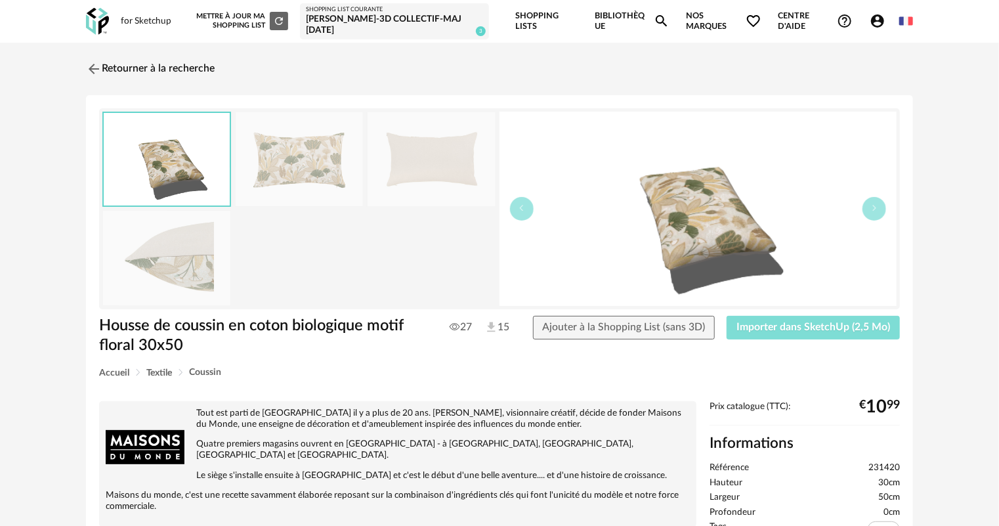
click at [787, 324] on span "Importer dans SketchUp (2,5 Mo)" at bounding box center [813, 327] width 154 height 11
click at [106, 72] on link "Retourner à la recherche" at bounding box center [147, 68] width 129 height 29
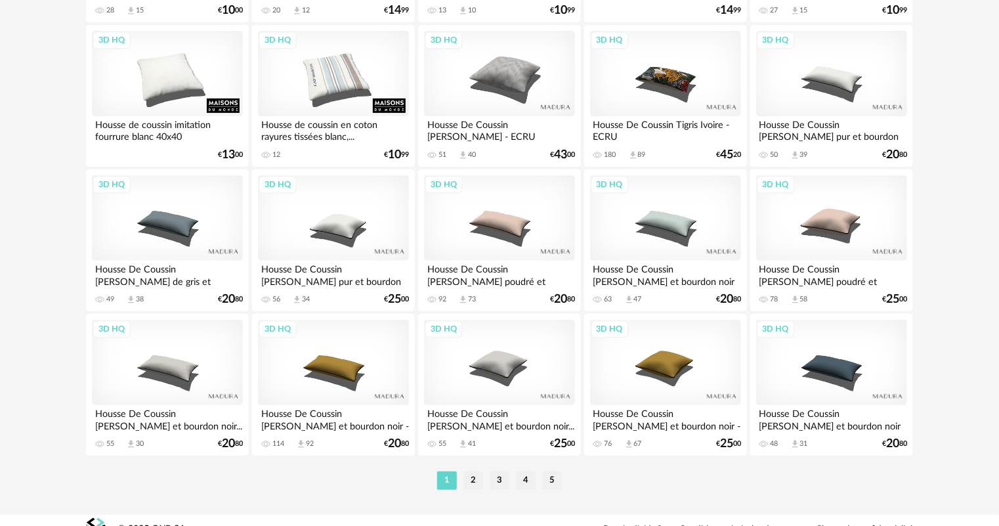
scroll to position [2712, 0]
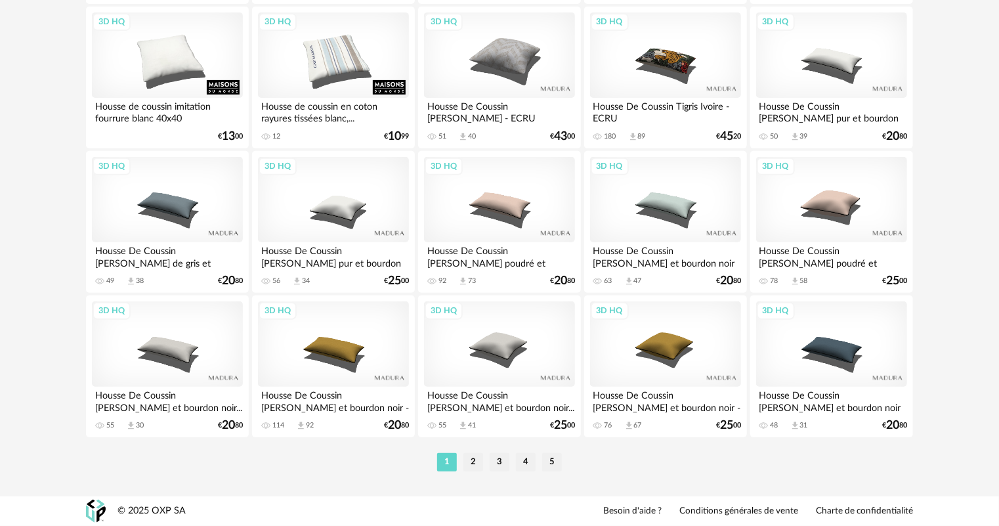
drag, startPoint x: 475, startPoint y: 460, endPoint x: 488, endPoint y: 452, distance: 15.3
click at [474, 460] on li "2" at bounding box center [473, 462] width 20 height 18
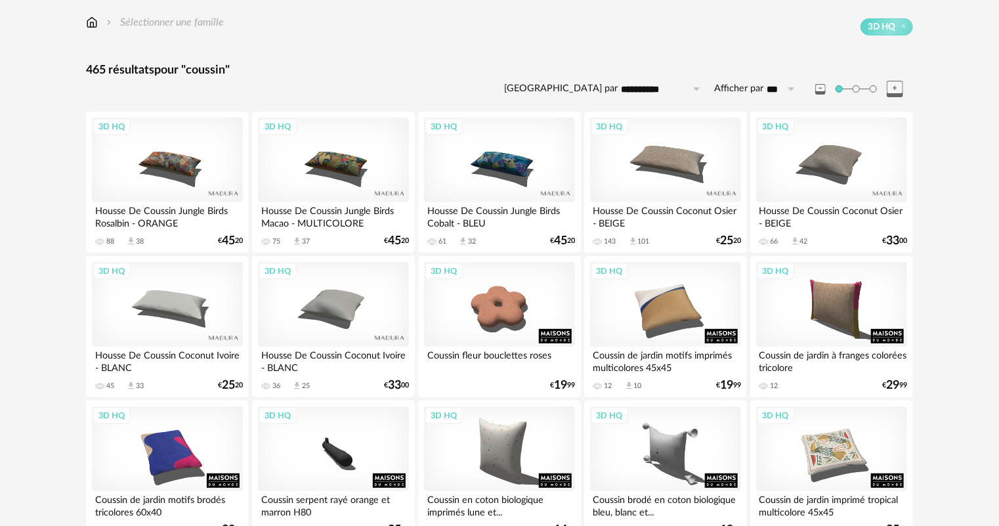
scroll to position [158, 0]
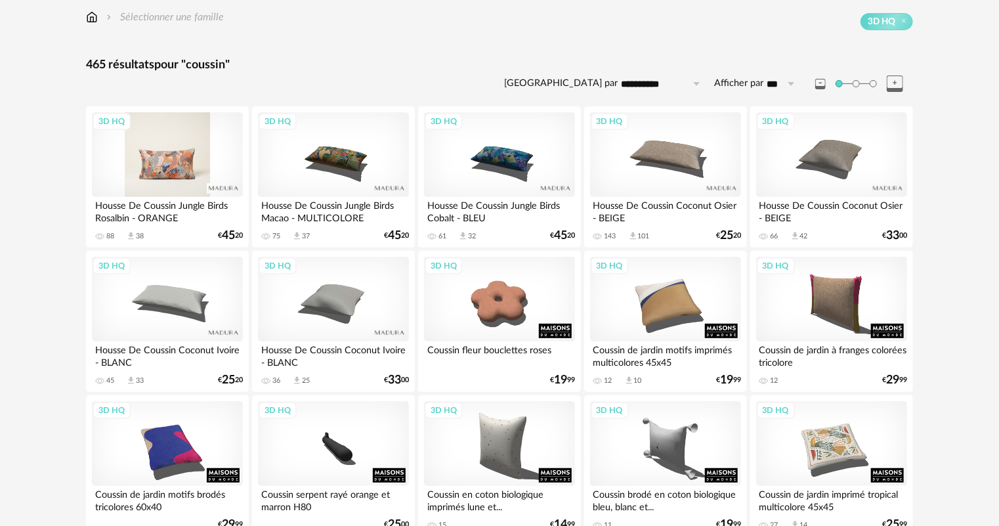
click at [173, 171] on div "3D HQ" at bounding box center [167, 154] width 151 height 85
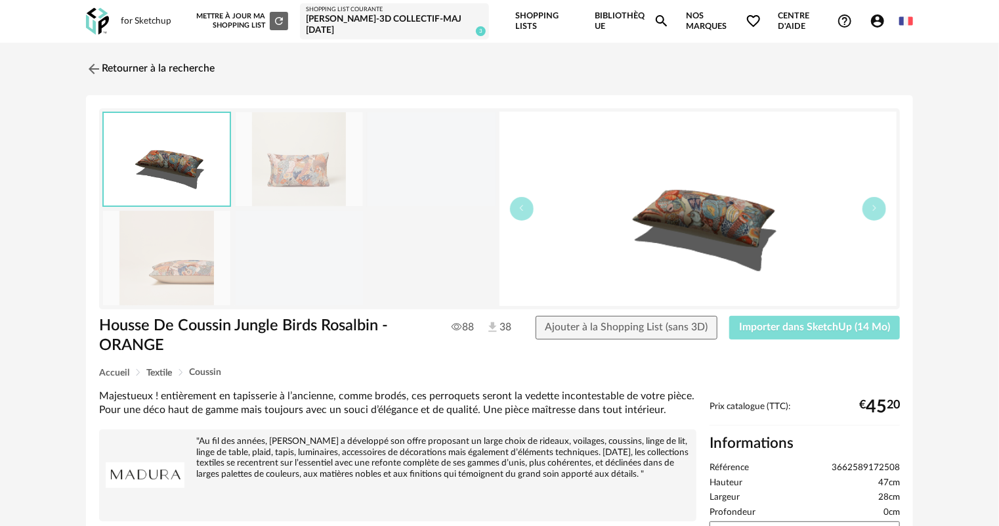
click at [788, 333] on button "Importer dans SketchUp (14 Mo)" at bounding box center [814, 328] width 171 height 24
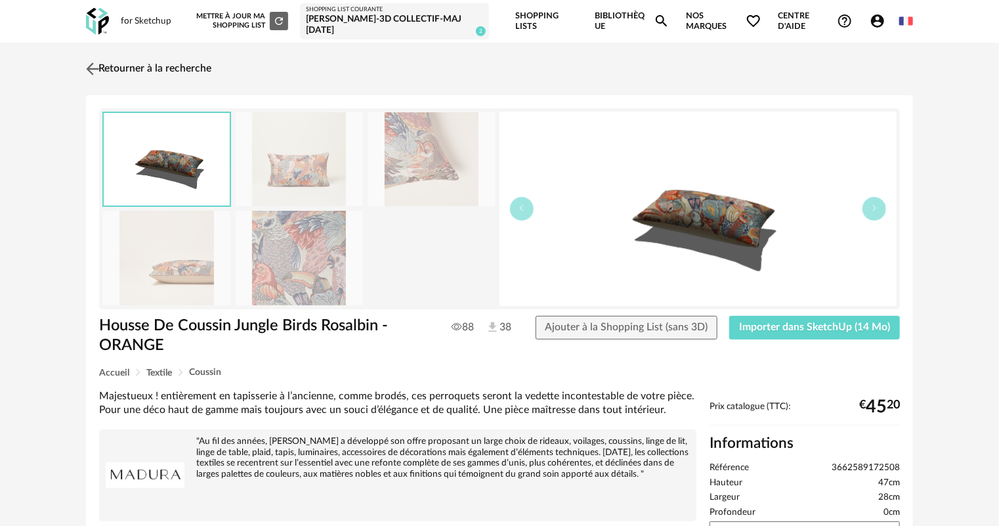
click at [130, 73] on link "Retourner à la recherche" at bounding box center [147, 68] width 129 height 29
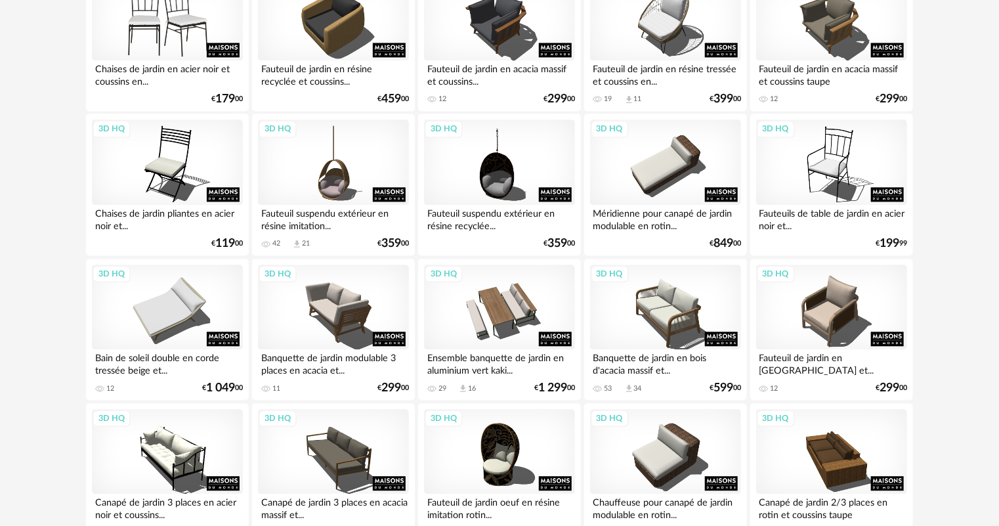
scroll to position [1470, 0]
